Goal: Obtain resource: Obtain resource

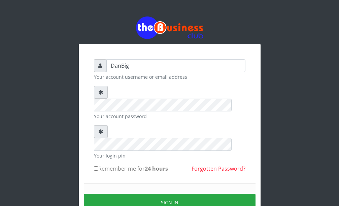
type input "DanBig"
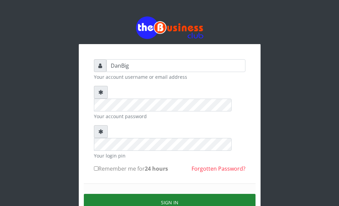
click at [179, 194] on button "Sign in" at bounding box center [170, 202] width 172 height 17
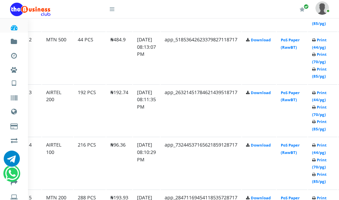
scroll to position [437, 20]
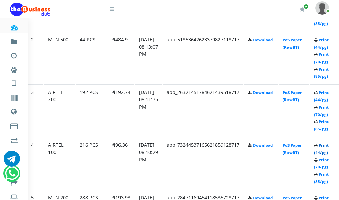
click at [328, 148] on link "Print (44/pg)" at bounding box center [321, 149] width 14 height 12
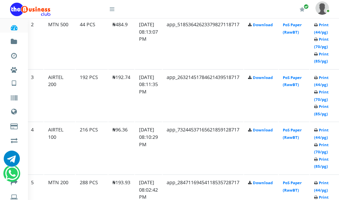
scroll to position [437, 20]
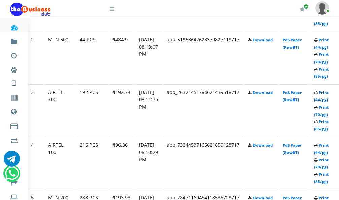
click at [328, 94] on link "Print (44/pg)" at bounding box center [321, 96] width 14 height 12
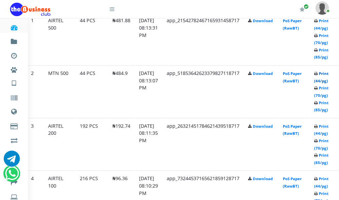
click at [328, 75] on link "Print (44/pg)" at bounding box center [321, 77] width 14 height 12
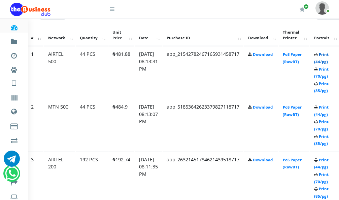
click at [328, 57] on link "Print (44/pg)" at bounding box center [321, 58] width 14 height 12
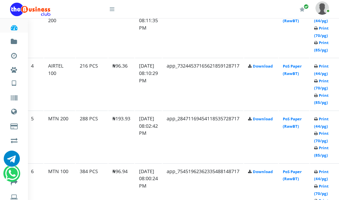
scroll to position [505, 20]
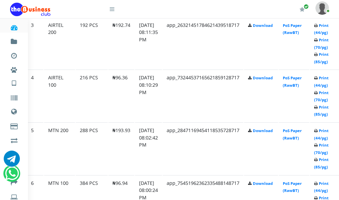
drag, startPoint x: 195, startPoint y: 141, endPoint x: 155, endPoint y: 51, distance: 98.6
click at [155, 51] on td "[DATE] 08:11:35 PM" at bounding box center [148, 43] width 27 height 52
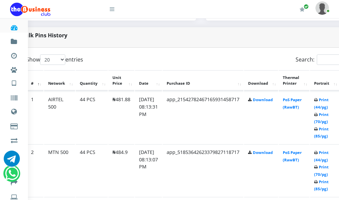
scroll to position [336, 20]
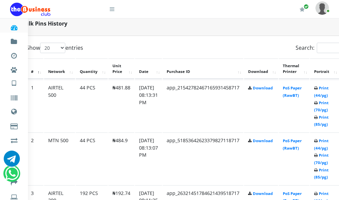
drag, startPoint x: 336, startPoint y: 101, endPoint x: 222, endPoint y: 155, distance: 126.5
click at [222, 163] on td "app_51853642623379827118717" at bounding box center [202, 159] width 81 height 52
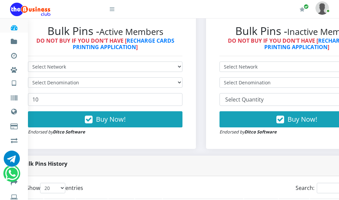
scroll to position [269, 20]
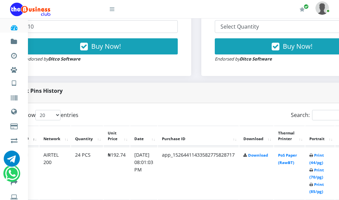
scroll to position [269, 26]
click at [321, 157] on link "Print (44/pg)" at bounding box center [315, 159] width 14 height 12
